Goal: Check status: Check status

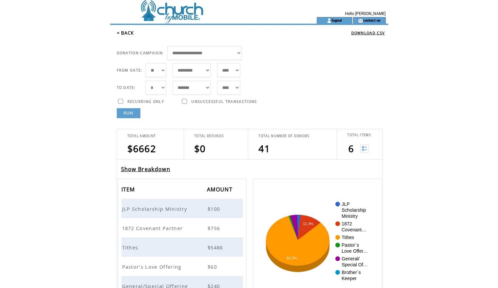
click at [175, 210] on span "JLP Scholarship Ministry" at bounding box center [155, 208] width 67 height 7
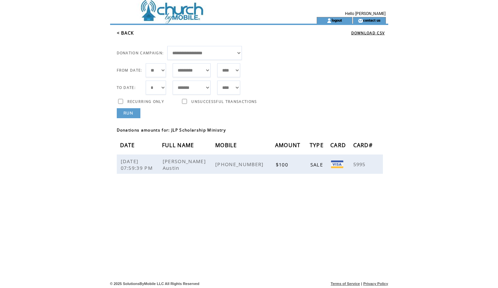
click at [127, 33] on link "< BACK" at bounding box center [125, 33] width 17 height 6
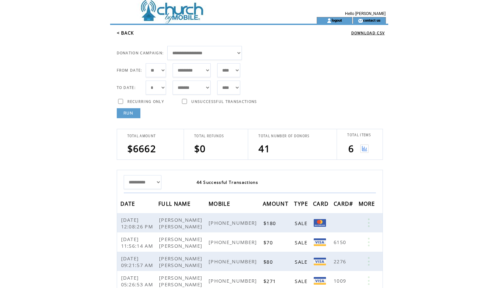
click at [363, 147] on img at bounding box center [364, 148] width 8 height 8
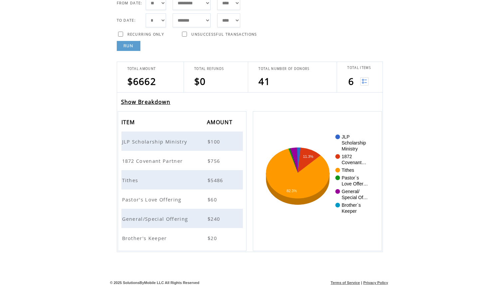
scroll to position [67, 0]
click at [163, 160] on span "1872 Covenant Partner" at bounding box center [153, 160] width 62 height 7
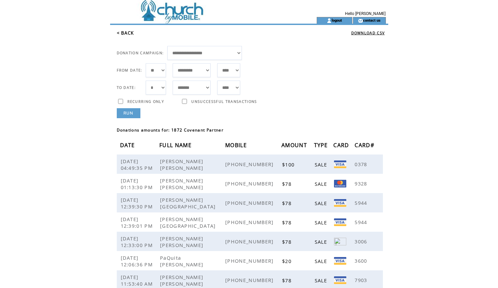
click at [130, 31] on link "< BACK" at bounding box center [125, 33] width 17 height 6
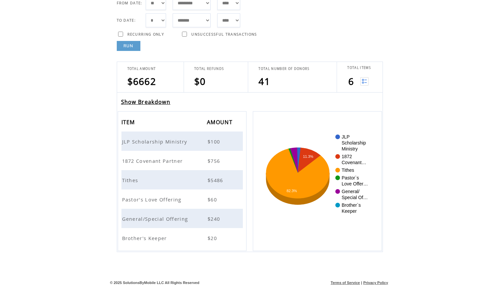
scroll to position [67, 0]
click at [135, 179] on span "Tithes" at bounding box center [131, 180] width 18 height 7
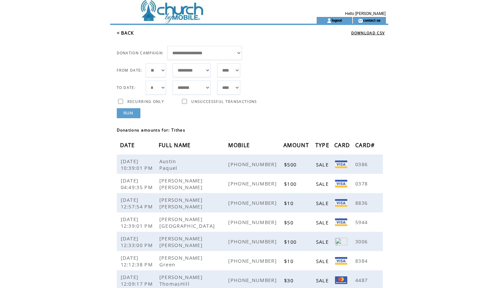
click at [130, 34] on link "< BACK" at bounding box center [125, 33] width 17 height 6
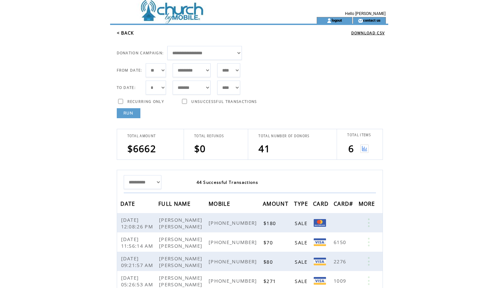
click at [365, 149] on img at bounding box center [364, 148] width 8 height 8
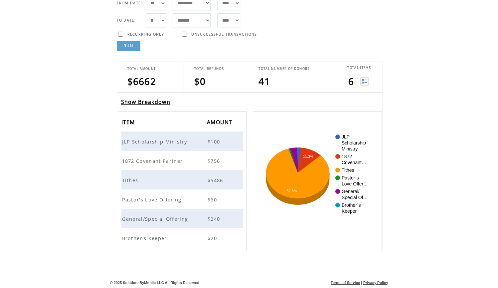
scroll to position [67, 0]
click at [169, 197] on span "Pastor's Love Offering" at bounding box center [152, 199] width 61 height 7
click at [146, 197] on span "Pastor's Love Offering" at bounding box center [152, 199] width 61 height 7
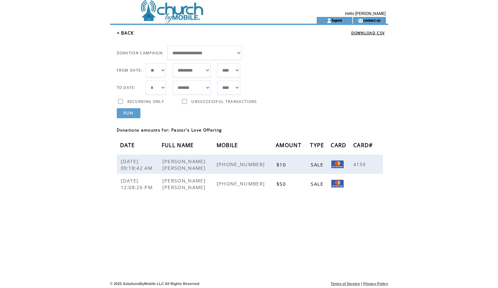
click at [129, 32] on link "< BACK" at bounding box center [125, 33] width 17 height 6
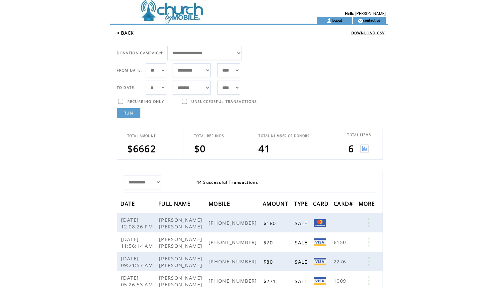
click at [365, 146] on img at bounding box center [364, 148] width 8 height 8
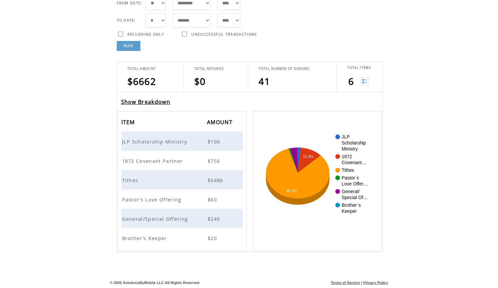
scroll to position [67, 0]
click at [176, 215] on span "General/Special Offering" at bounding box center [156, 218] width 68 height 7
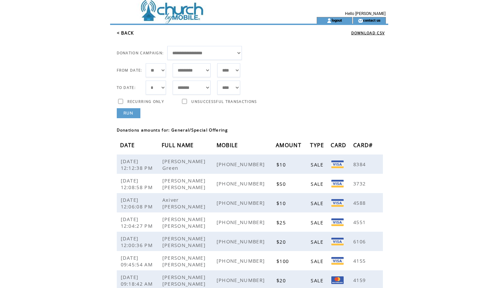
click at [127, 33] on link "< BACK" at bounding box center [125, 33] width 17 height 6
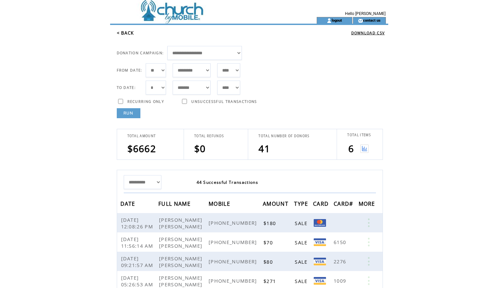
click at [365, 148] on img at bounding box center [364, 148] width 8 height 8
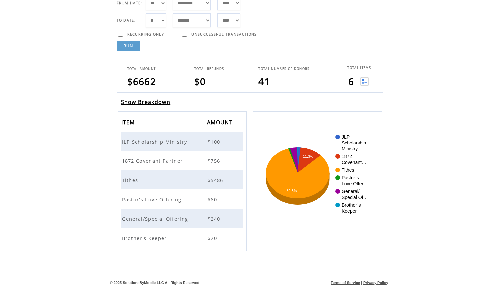
scroll to position [67, 0]
click at [153, 236] on span "Brother's Keeper" at bounding box center [145, 237] width 47 height 7
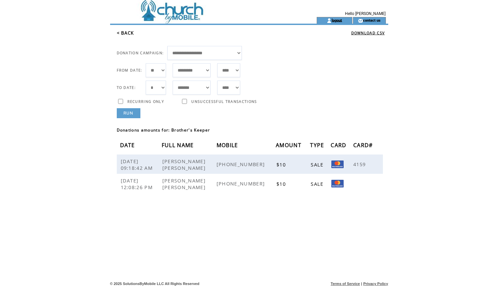
click at [334, 22] on link "logout" at bounding box center [336, 20] width 10 height 4
